Goal: Task Accomplishment & Management: Use online tool/utility

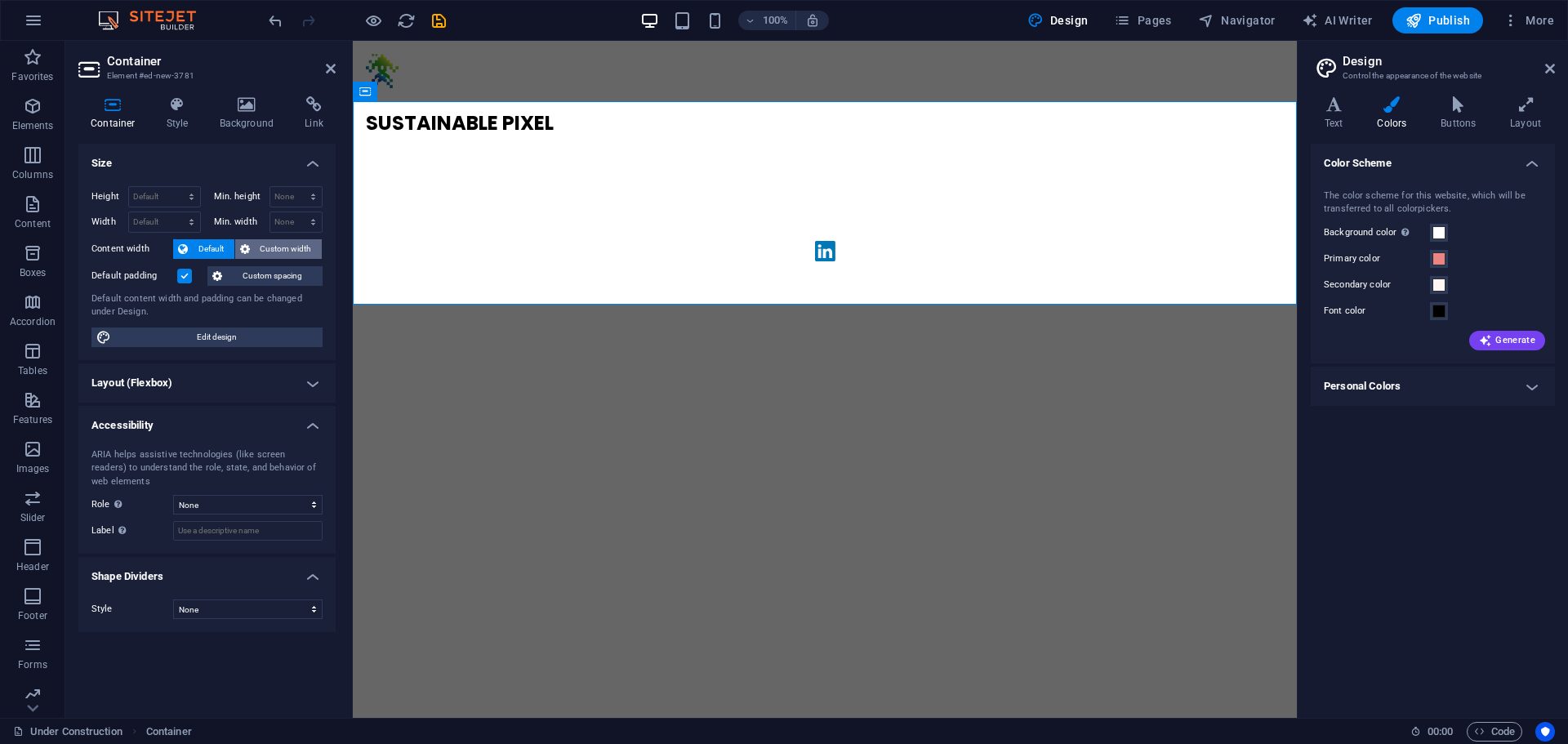
click at [291, 247] on span "Custom width" at bounding box center [285, 249] width 62 height 20
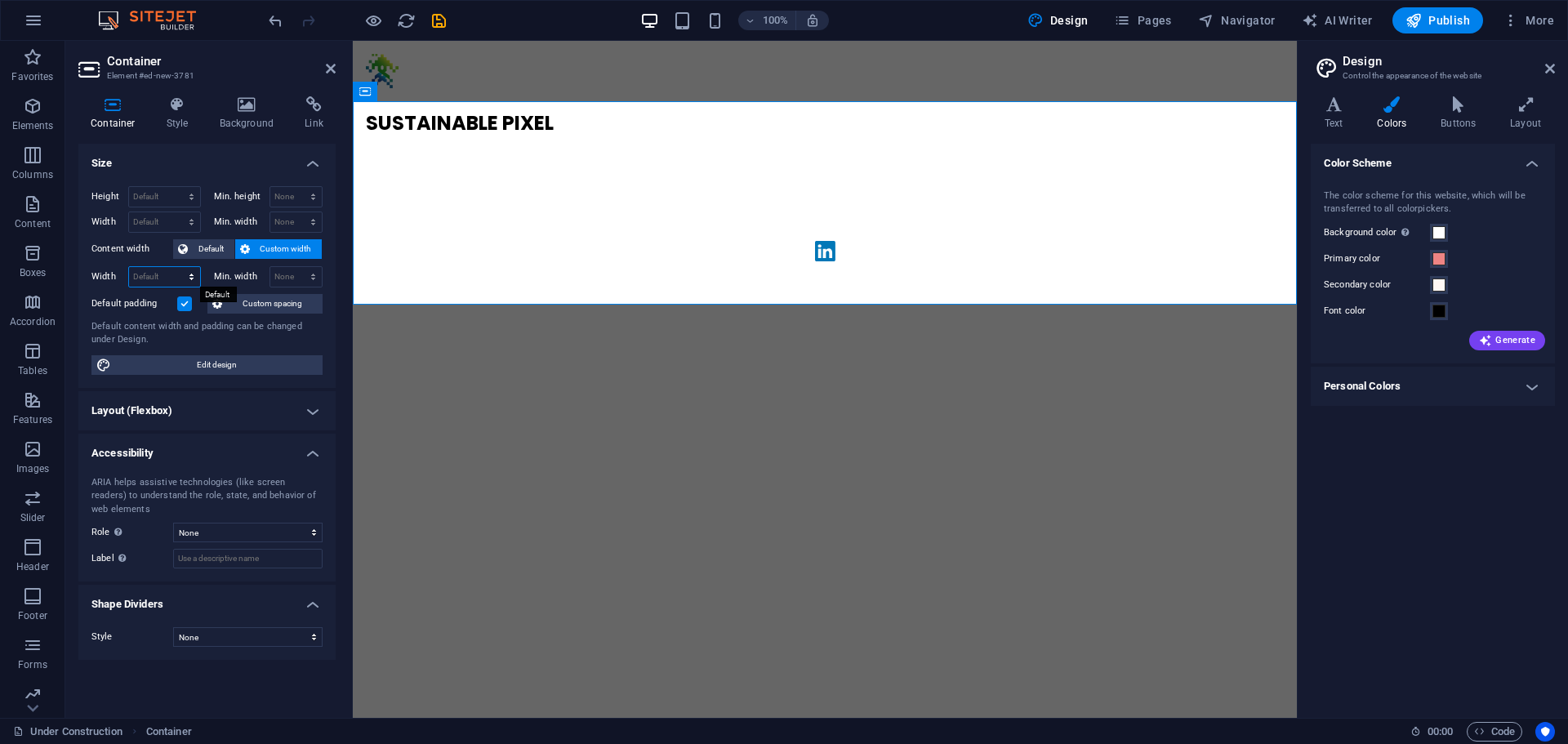
click at [164, 278] on select "Default px rem % em vh vw" at bounding box center [164, 277] width 71 height 20
click at [129, 268] on select "Default px rem % em vh vw" at bounding box center [164, 277] width 71 height 20
click at [166, 273] on select "Default px rem % em vh vw" at bounding box center [164, 277] width 71 height 20
select select "px"
click at [176, 268] on select "Default px rem % em vh vw" at bounding box center [164, 277] width 71 height 20
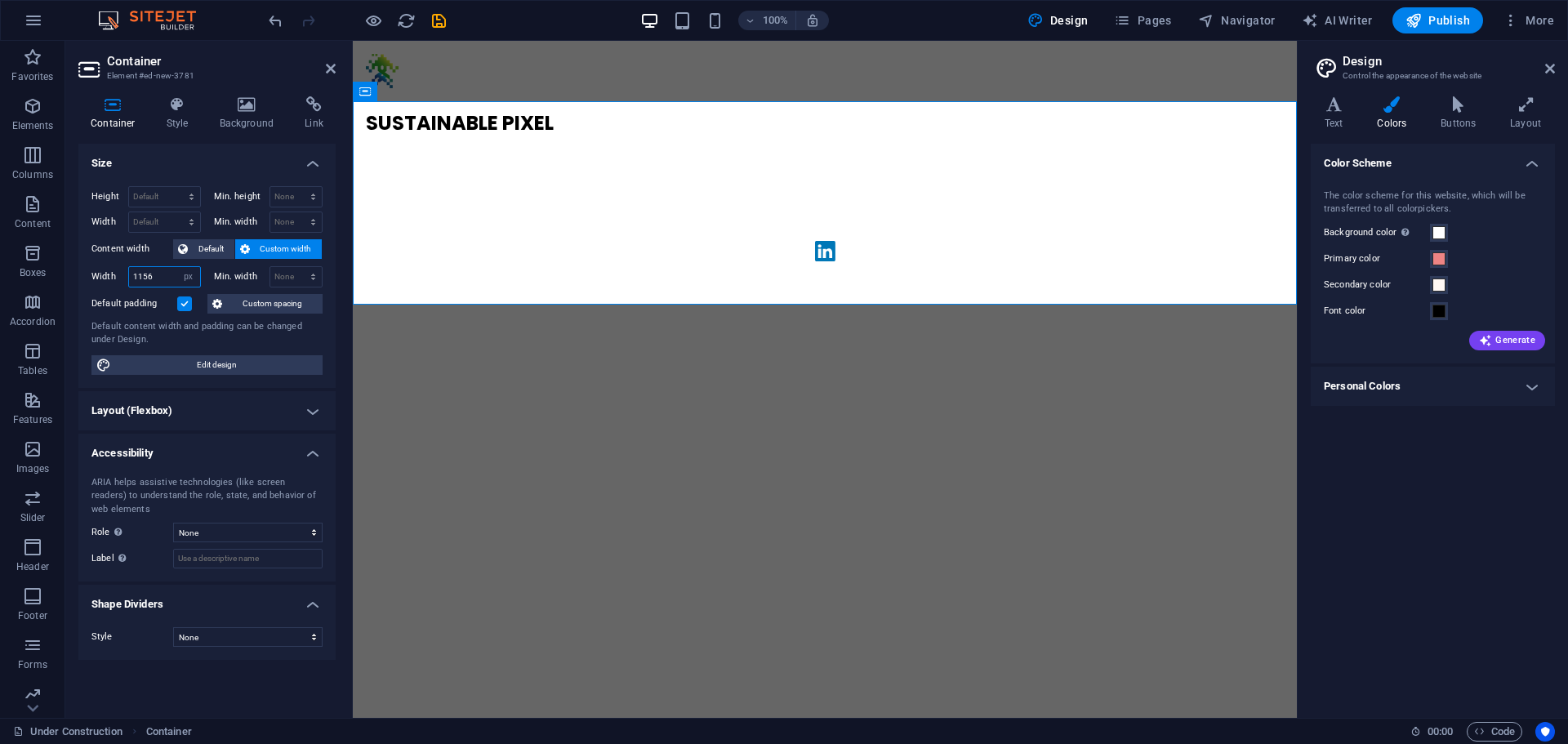
click at [158, 284] on input "1156" at bounding box center [164, 277] width 71 height 20
type input "25"
click at [296, 413] on h4 "Layout (Flexbox)" at bounding box center [207, 411] width 257 height 39
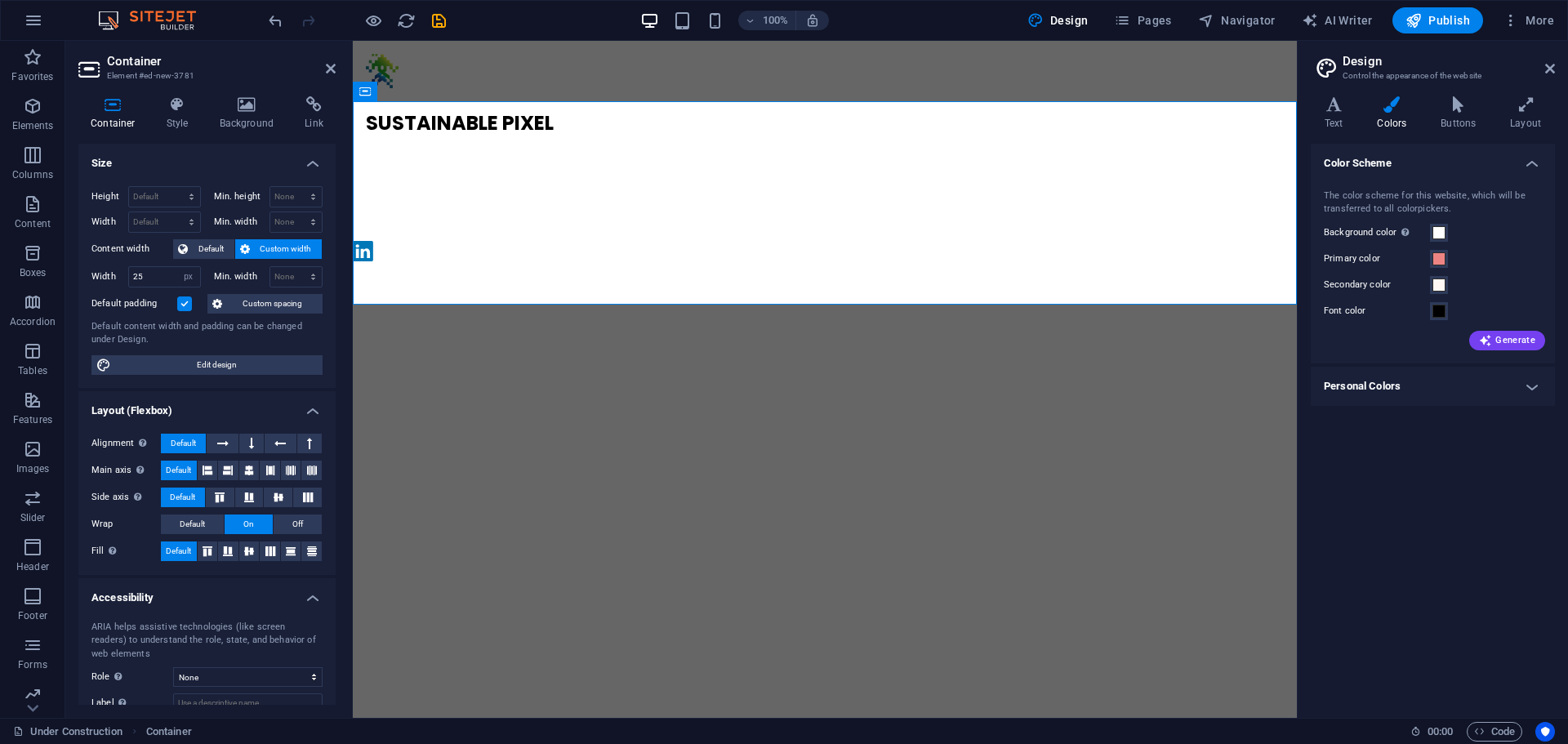
click at [155, 409] on h4 "Layout (Flexbox)" at bounding box center [207, 406] width 257 height 30
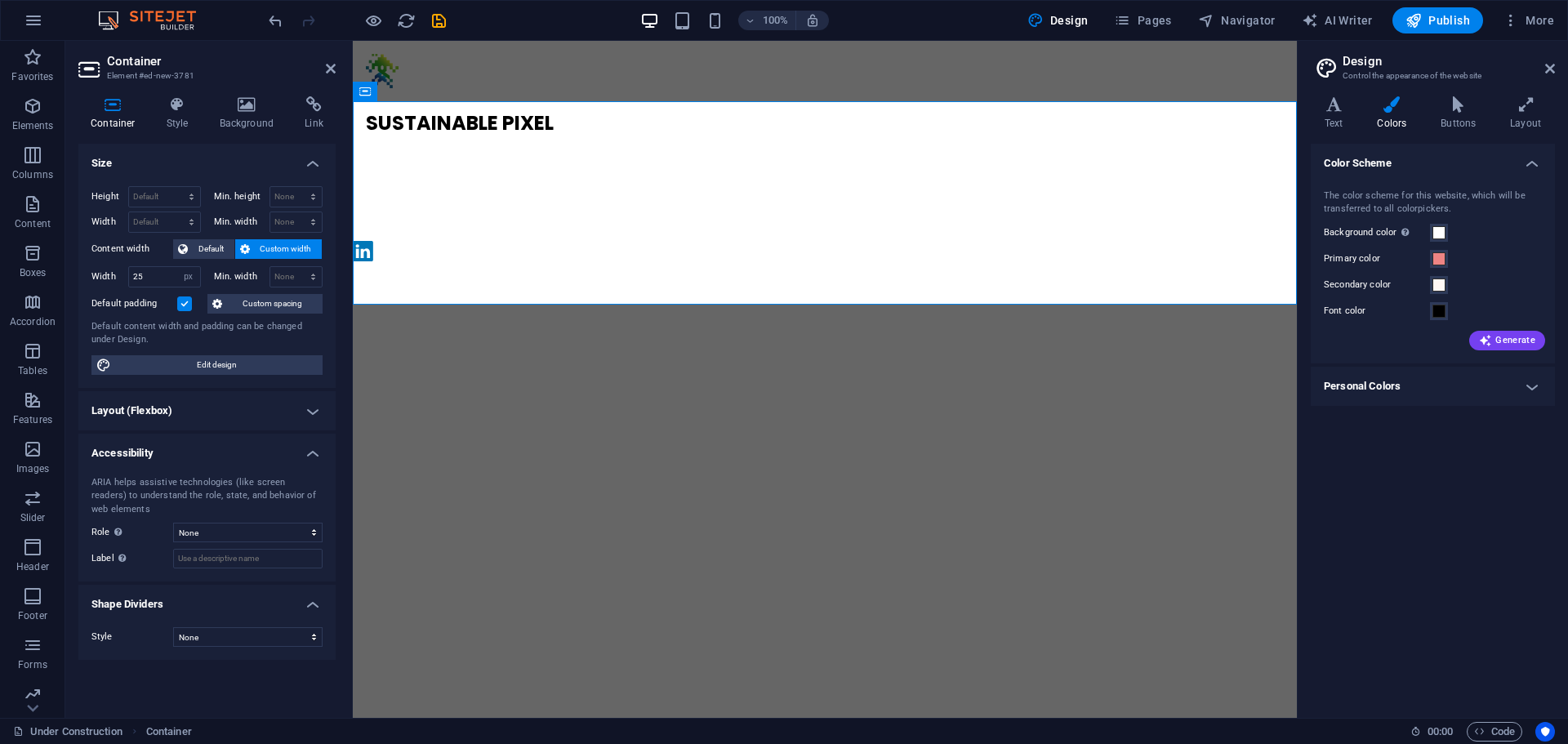
click at [155, 409] on h4 "Layout (Flexbox)" at bounding box center [207, 411] width 257 height 39
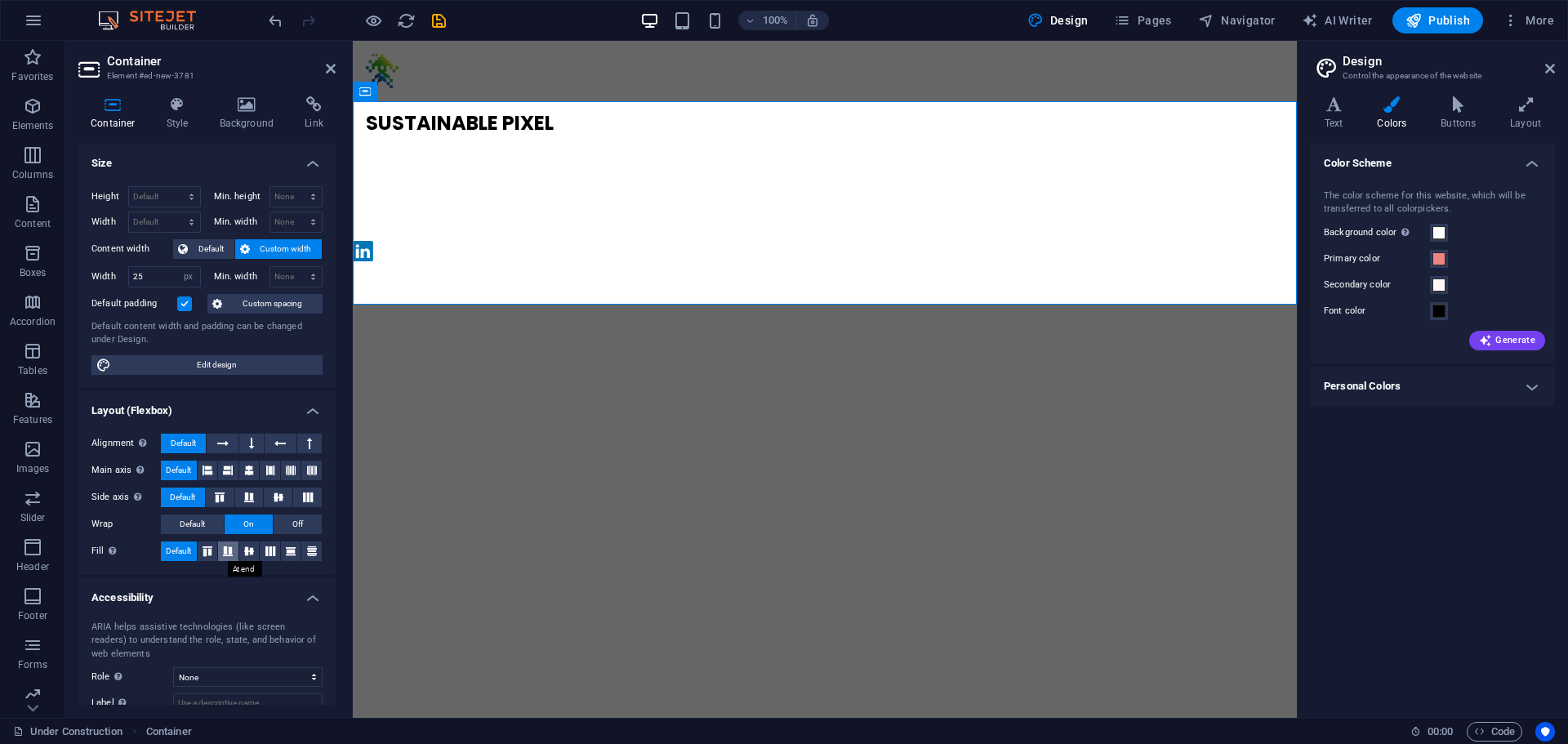
click at [227, 553] on icon at bounding box center [227, 551] width 20 height 10
click at [254, 553] on icon at bounding box center [249, 551] width 20 height 10
click at [28, 20] on icon "button" at bounding box center [33, 20] width 20 height 20
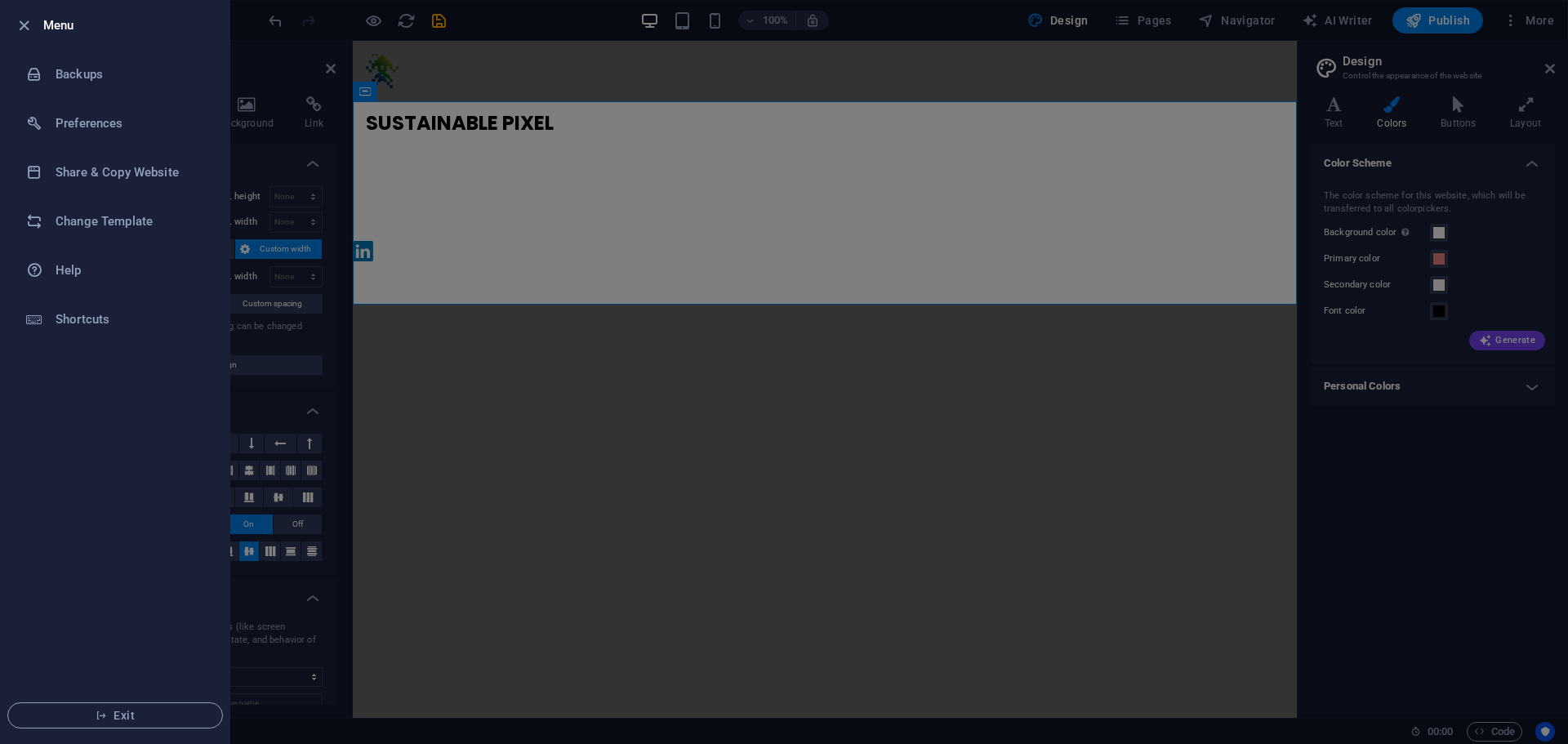
click at [379, 191] on div at bounding box center [784, 372] width 1568 height 744
